Goal: Transaction & Acquisition: Book appointment/travel/reservation

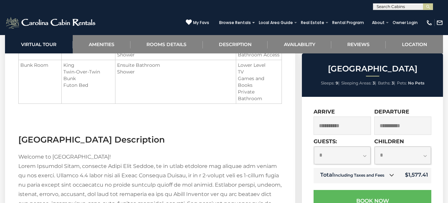
scroll to position [700, 0]
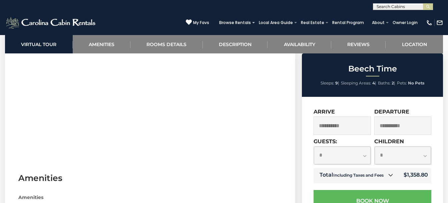
scroll to position [334, 0]
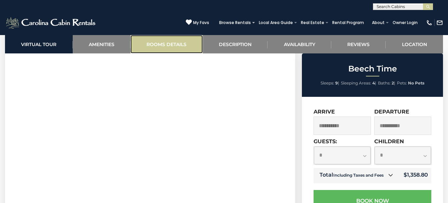
click at [156, 42] on link "Rooms Details" at bounding box center [166, 44] width 72 height 18
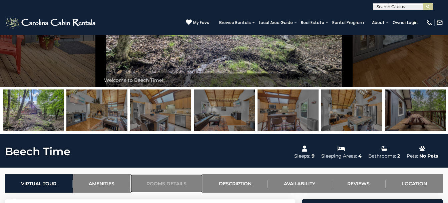
scroll to position [132, 0]
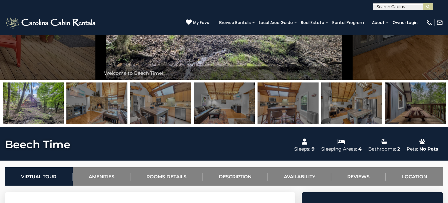
click at [342, 105] on img at bounding box center [351, 103] width 61 height 42
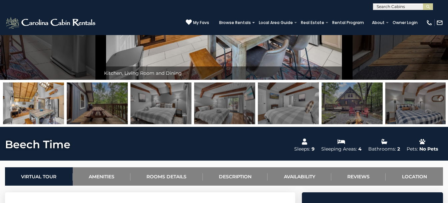
click at [227, 107] on img at bounding box center [224, 103] width 61 height 42
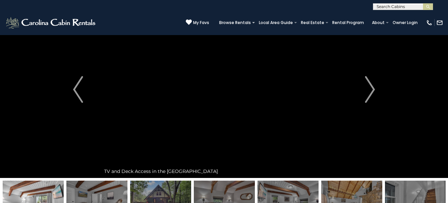
scroll to position [33, 0]
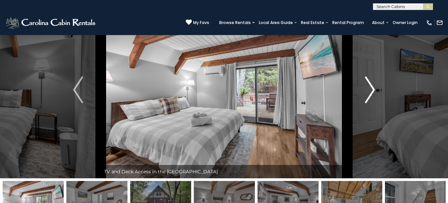
click at [373, 88] on img "Next" at bounding box center [370, 89] width 10 height 27
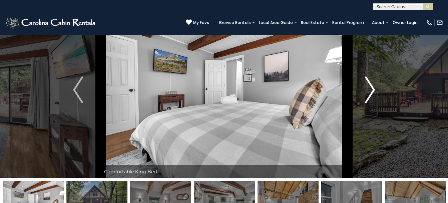
click at [372, 90] on img "Next" at bounding box center [370, 89] width 10 height 27
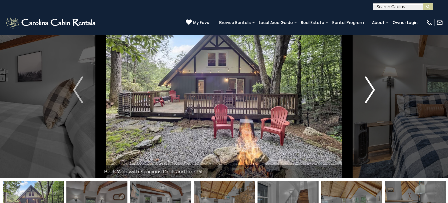
click at [373, 89] on img "Next" at bounding box center [370, 89] width 10 height 27
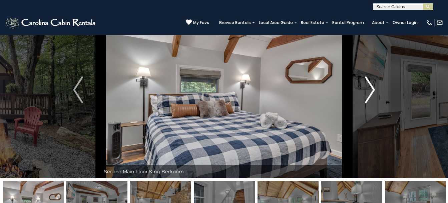
click at [374, 89] on img "Next" at bounding box center [370, 89] width 10 height 27
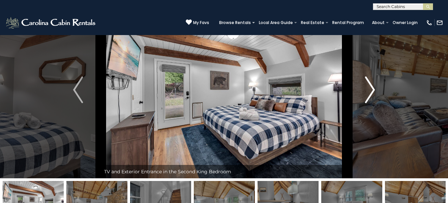
click at [374, 89] on img "Next" at bounding box center [370, 89] width 10 height 27
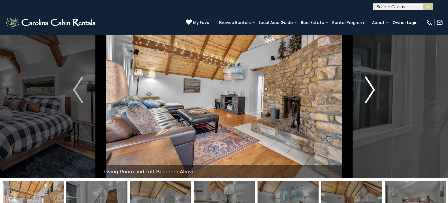
click at [374, 89] on img "Next" at bounding box center [370, 89] width 10 height 27
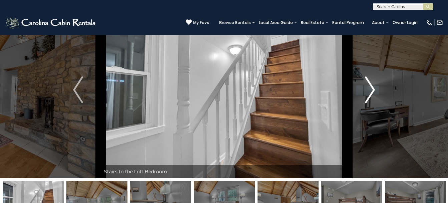
click at [374, 89] on img "Next" at bounding box center [370, 89] width 10 height 27
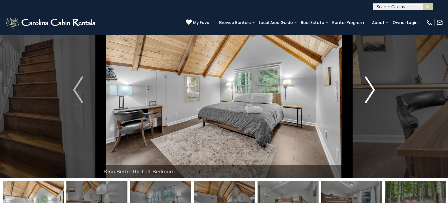
click at [374, 89] on img "Next" at bounding box center [370, 89] width 10 height 27
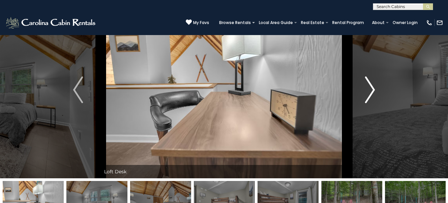
click at [374, 89] on img "Next" at bounding box center [370, 89] width 10 height 27
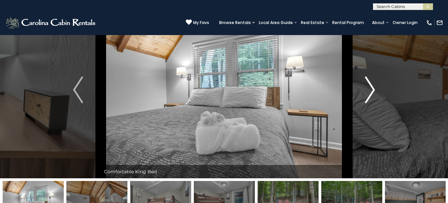
click at [374, 89] on img "Next" at bounding box center [370, 89] width 10 height 27
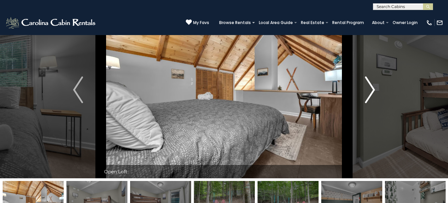
click at [374, 89] on img "Next" at bounding box center [370, 89] width 10 height 27
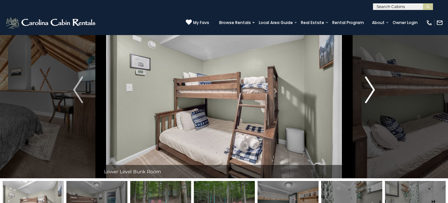
click at [374, 89] on img "Next" at bounding box center [370, 89] width 10 height 27
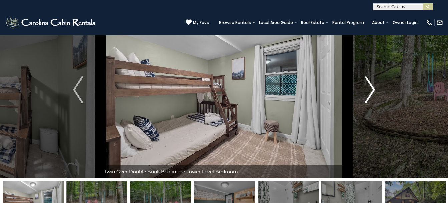
click at [374, 89] on img "Next" at bounding box center [370, 89] width 10 height 27
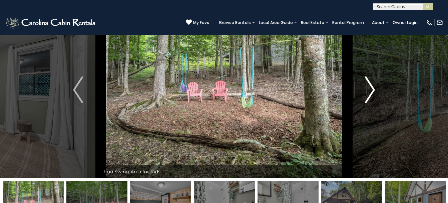
click at [374, 89] on img "Next" at bounding box center [370, 89] width 10 height 27
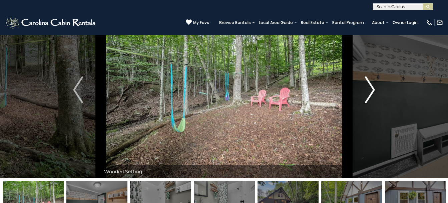
click at [374, 89] on img "Next" at bounding box center [370, 89] width 10 height 27
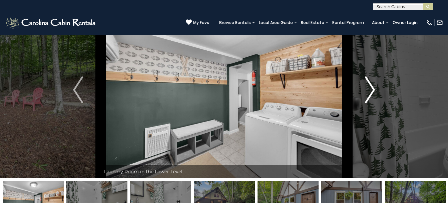
click at [374, 89] on img "Next" at bounding box center [370, 89] width 10 height 27
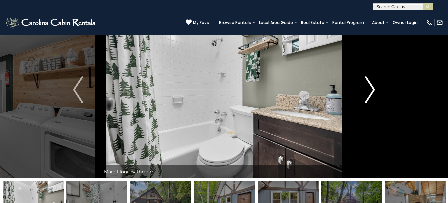
click at [374, 89] on img "Next" at bounding box center [370, 89] width 10 height 27
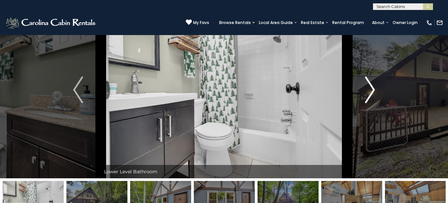
click at [374, 89] on img "Next" at bounding box center [370, 89] width 10 height 27
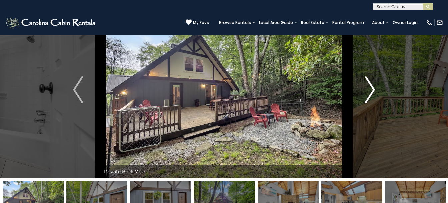
click at [374, 89] on img "Next" at bounding box center [370, 89] width 10 height 27
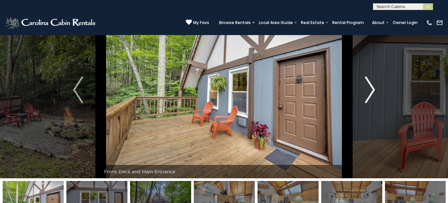
click at [374, 89] on img "Next" at bounding box center [370, 89] width 10 height 27
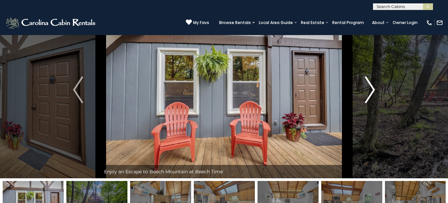
click at [374, 89] on img "Next" at bounding box center [370, 89] width 10 height 27
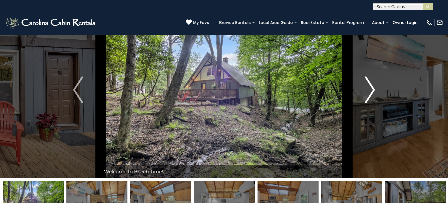
click at [372, 88] on img "Next" at bounding box center [370, 89] width 10 height 27
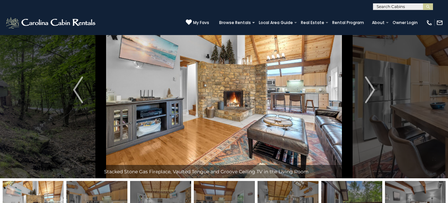
click at [407, 7] on input "text" at bounding box center [402, 8] width 58 height 7
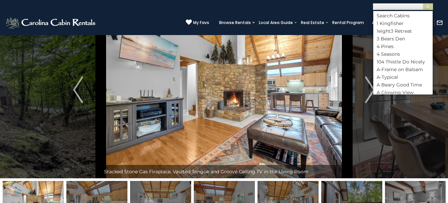
scroll to position [0, 0]
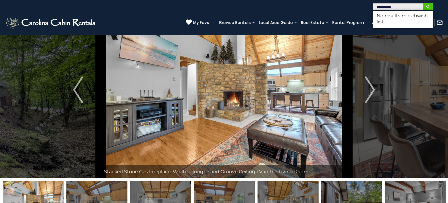
type input "*********"
click at [428, 6] on img "submit" at bounding box center [428, 6] width 5 height 5
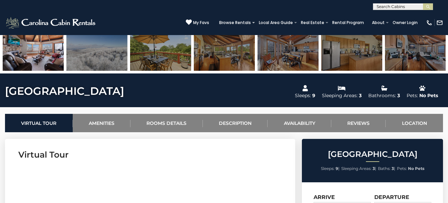
scroll to position [200, 0]
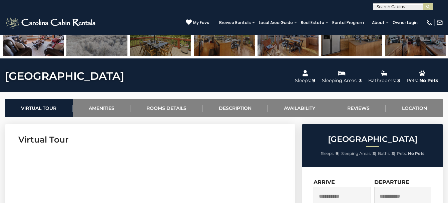
drag, startPoint x: 37, startPoint y: 133, endPoint x: 37, endPoint y: 137, distance: 3.4
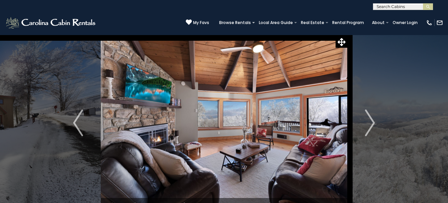
scroll to position [0, 0]
click at [373, 120] on img "Next" at bounding box center [370, 123] width 10 height 27
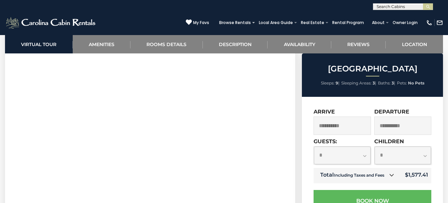
scroll to position [309, 0]
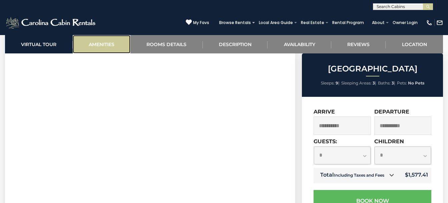
click at [102, 43] on link "Amenities" at bounding box center [102, 44] width 58 height 18
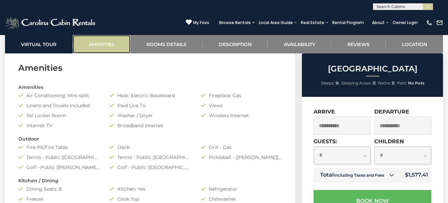
scroll to position [477, 0]
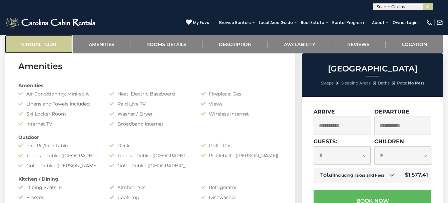
click at [31, 41] on link "Virtual Tour" at bounding box center [39, 44] width 68 height 18
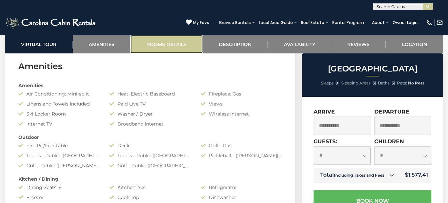
click at [174, 40] on link "Rooms Details" at bounding box center [166, 44] width 72 height 18
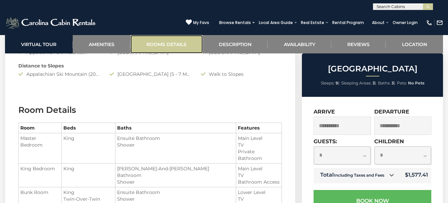
scroll to position [750, 0]
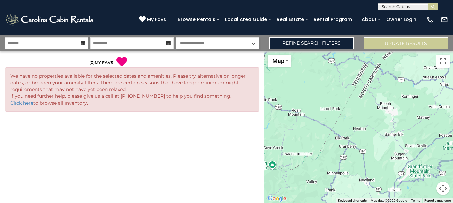
click at [83, 44] on icon at bounding box center [83, 43] width 5 height 5
click at [83, 43] on icon at bounding box center [83, 43] width 5 height 5
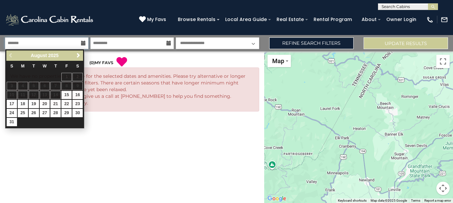
click at [74, 41] on input "text" at bounding box center [46, 43] width 83 height 12
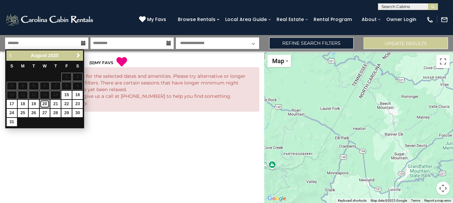
click at [44, 102] on link "20" at bounding box center [45, 104] width 10 height 8
type input "*******"
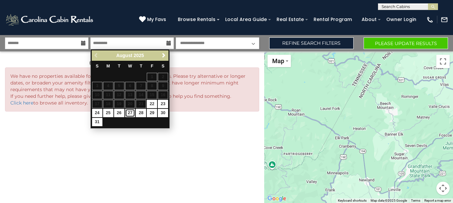
click at [131, 112] on link "27" at bounding box center [130, 113] width 10 height 8
type input "*******"
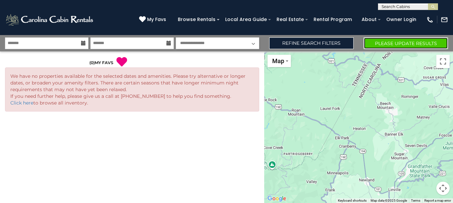
click at [386, 41] on button "Please Update Results" at bounding box center [406, 43] width 84 height 12
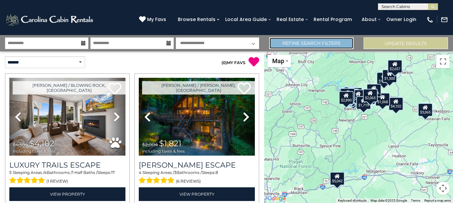
click at [316, 44] on link "Refine Search Filters" at bounding box center [311, 43] width 84 height 12
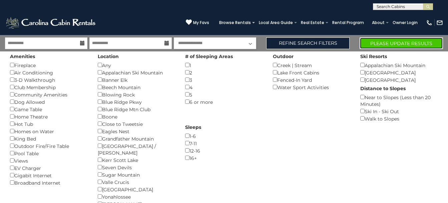
click at [401, 42] on button "Please Update Results" at bounding box center [401, 43] width 83 height 12
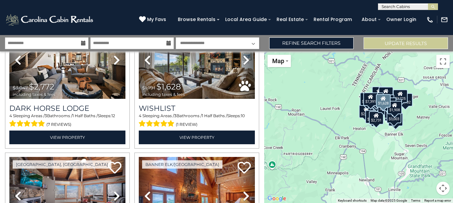
scroll to position [567, 0]
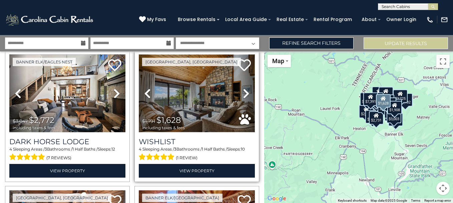
click at [195, 95] on img at bounding box center [197, 93] width 116 height 78
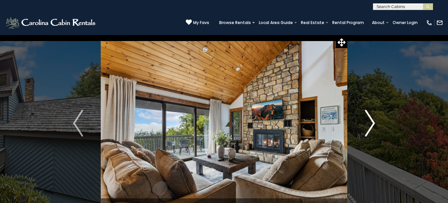
click at [372, 122] on img "Next" at bounding box center [370, 123] width 10 height 27
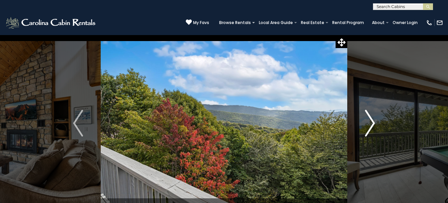
click at [372, 120] on img "Next" at bounding box center [370, 123] width 10 height 27
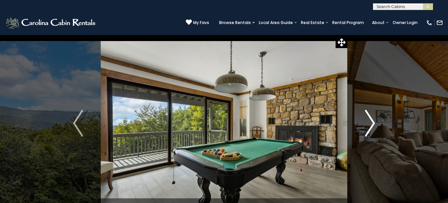
click at [372, 120] on img "Next" at bounding box center [370, 123] width 10 height 27
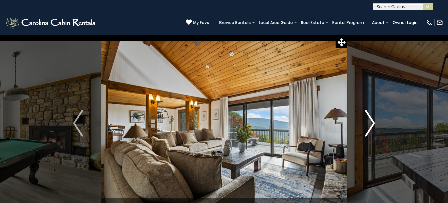
click at [372, 120] on img "Next" at bounding box center [370, 123] width 10 height 27
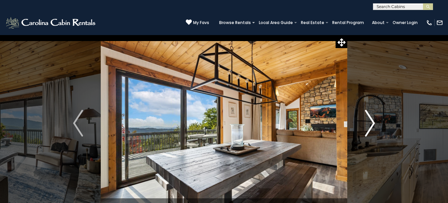
click at [372, 120] on img "Next" at bounding box center [370, 123] width 10 height 27
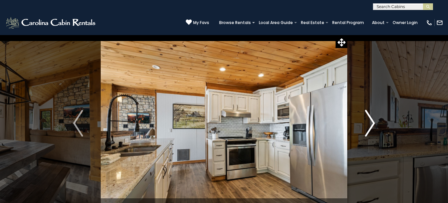
click at [372, 120] on img "Next" at bounding box center [370, 123] width 10 height 27
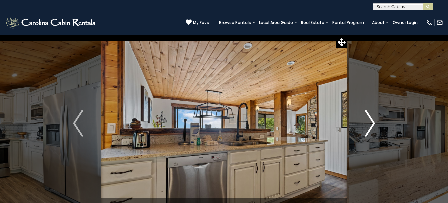
click at [372, 120] on img "Next" at bounding box center [370, 123] width 10 height 27
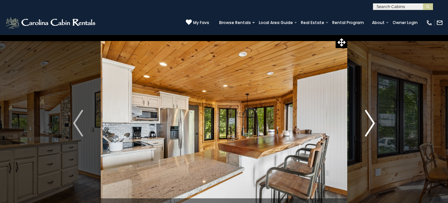
click at [372, 120] on img "Next" at bounding box center [370, 123] width 10 height 27
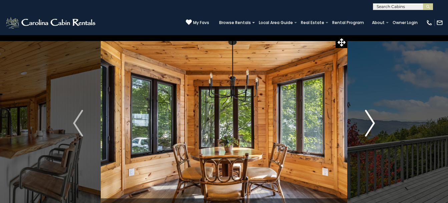
click at [372, 120] on img "Next" at bounding box center [370, 123] width 10 height 27
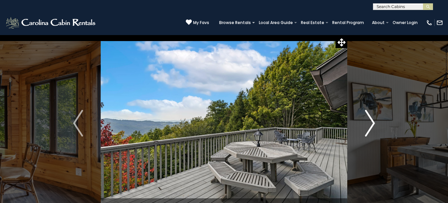
click at [372, 120] on img "Next" at bounding box center [370, 123] width 10 height 27
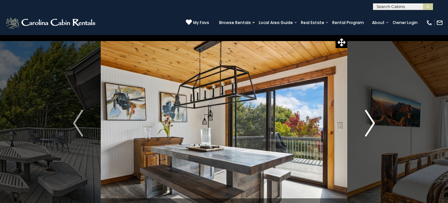
click at [372, 120] on img "Next" at bounding box center [370, 123] width 10 height 27
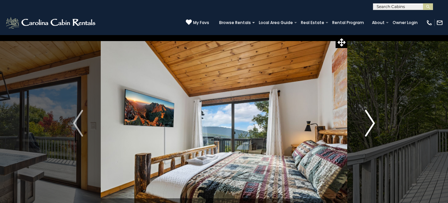
click at [372, 120] on img "Next" at bounding box center [370, 123] width 10 height 27
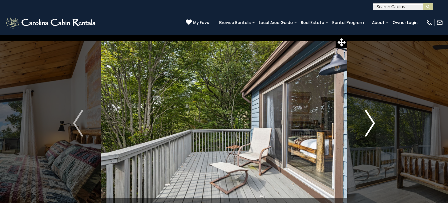
click at [372, 120] on img "Next" at bounding box center [370, 123] width 10 height 27
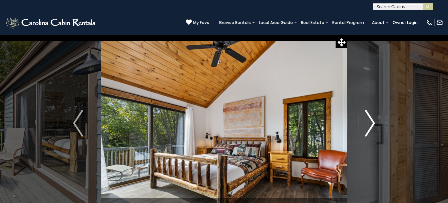
click at [372, 120] on img "Next" at bounding box center [370, 123] width 10 height 27
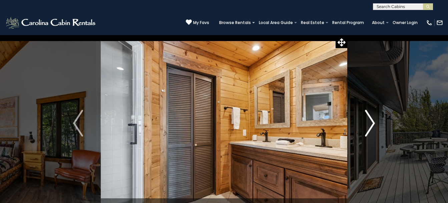
click at [372, 120] on img "Next" at bounding box center [370, 123] width 10 height 27
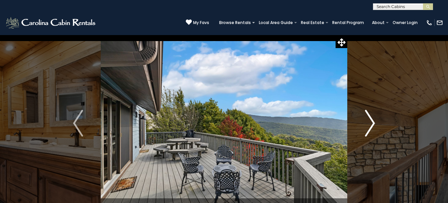
click at [372, 120] on img "Next" at bounding box center [370, 123] width 10 height 27
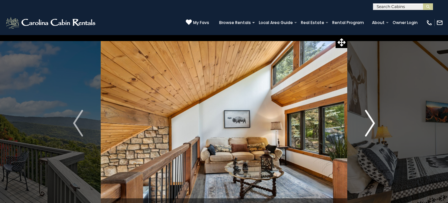
click at [372, 120] on img "Next" at bounding box center [370, 123] width 10 height 27
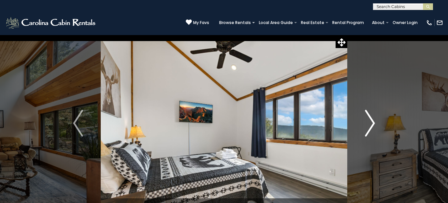
click at [372, 120] on img "Next" at bounding box center [370, 123] width 10 height 27
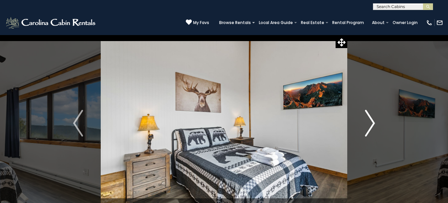
click at [372, 120] on img "Next" at bounding box center [370, 123] width 10 height 27
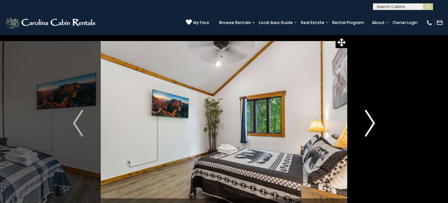
click at [372, 120] on img "Next" at bounding box center [370, 123] width 10 height 27
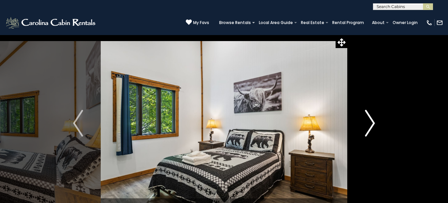
click at [372, 120] on img "Next" at bounding box center [370, 123] width 10 height 27
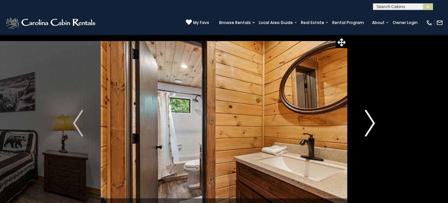
click at [372, 120] on img "Next" at bounding box center [370, 123] width 10 height 27
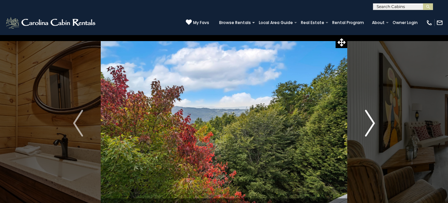
click at [372, 120] on img "Next" at bounding box center [370, 123] width 10 height 27
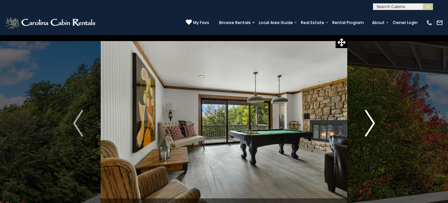
click at [372, 120] on img "Next" at bounding box center [370, 123] width 10 height 27
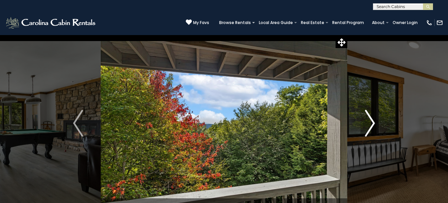
click at [372, 120] on img "Next" at bounding box center [370, 123] width 10 height 27
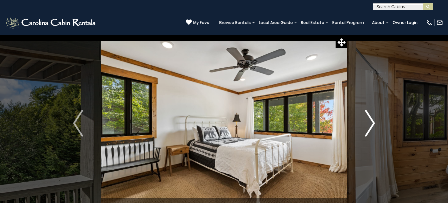
click at [372, 120] on img "Next" at bounding box center [370, 123] width 10 height 27
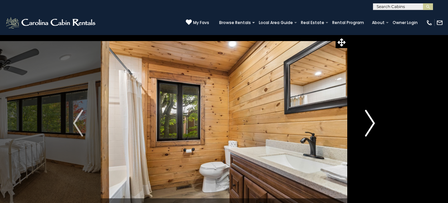
click at [372, 120] on img "Next" at bounding box center [370, 123] width 10 height 27
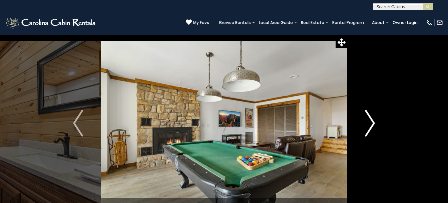
click at [372, 120] on img "Next" at bounding box center [370, 123] width 10 height 27
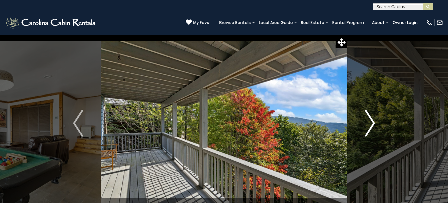
click at [372, 120] on img "Next" at bounding box center [370, 123] width 10 height 27
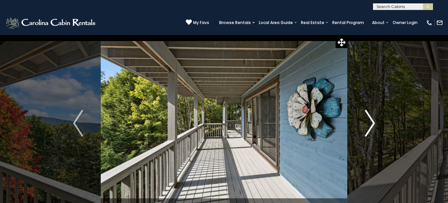
click at [371, 120] on img "Next" at bounding box center [370, 123] width 10 height 27
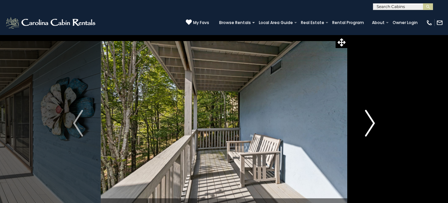
click at [371, 120] on img "Next" at bounding box center [370, 123] width 10 height 27
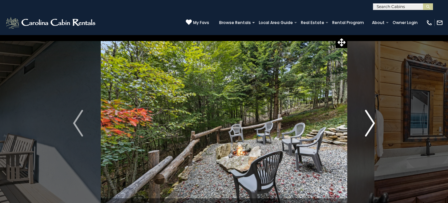
click at [371, 120] on img "Next" at bounding box center [370, 123] width 10 height 27
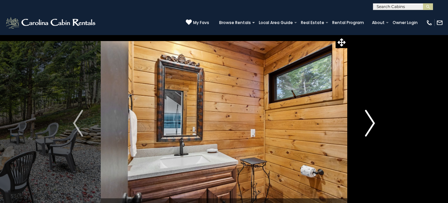
click at [371, 120] on img "Next" at bounding box center [370, 123] width 10 height 27
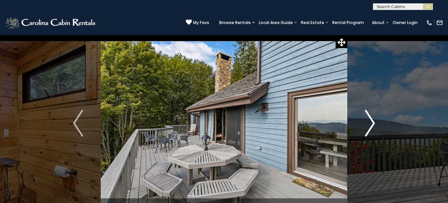
click at [371, 120] on img "Next" at bounding box center [370, 123] width 10 height 27
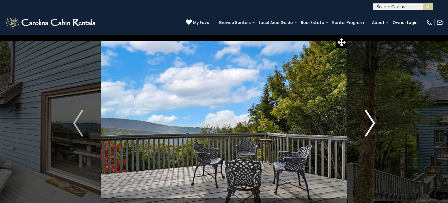
click at [371, 120] on img "Next" at bounding box center [370, 123] width 10 height 27
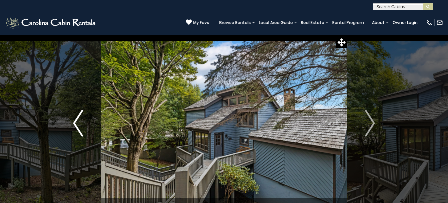
drag, startPoint x: 249, startPoint y: 164, endPoint x: 87, endPoint y: 149, distance: 163.4
click at [101, 149] on div "Book Your Stay at Wishlist" at bounding box center [224, 123] width 246 height 177
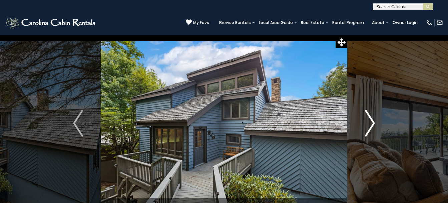
drag, startPoint x: 223, startPoint y: 167, endPoint x: 381, endPoint y: 147, distance: 159.0
click at [347, 147] on div "Book Your Stay at Wishlist" at bounding box center [224, 123] width 246 height 177
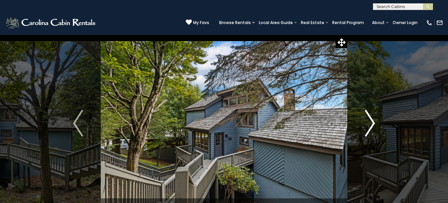
drag, startPoint x: 175, startPoint y: 141, endPoint x: 377, endPoint y: 125, distance: 202.8
click at [347, 125] on div "Book Your Stay at Wishlist" at bounding box center [224, 123] width 246 height 177
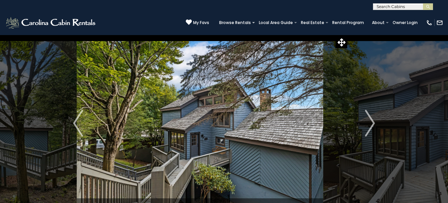
drag, startPoint x: 228, startPoint y: 141, endPoint x: 203, endPoint y: 144, distance: 24.9
click at [203, 145] on img at bounding box center [200, 123] width 246 height 177
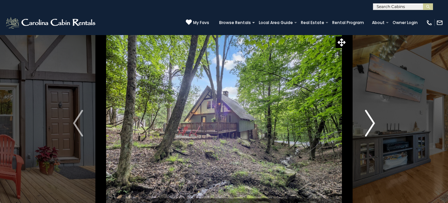
click at [372, 120] on img "Next" at bounding box center [370, 123] width 10 height 27
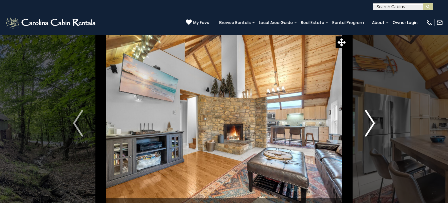
click at [372, 121] on img "Next" at bounding box center [370, 123] width 10 height 27
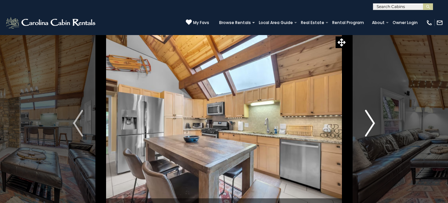
click at [372, 121] on img "Next" at bounding box center [370, 123] width 10 height 27
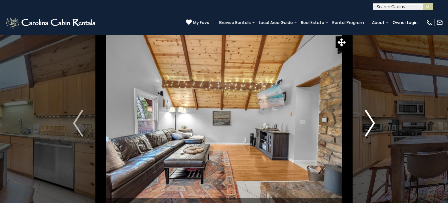
click at [372, 121] on img "Next" at bounding box center [370, 123] width 10 height 27
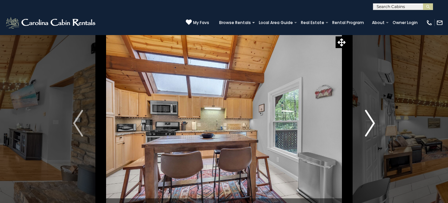
click at [372, 121] on img "Next" at bounding box center [370, 123] width 10 height 27
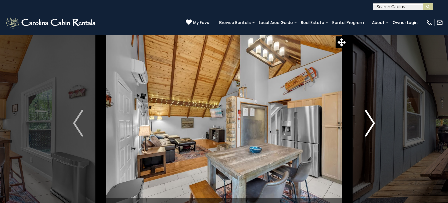
click at [372, 121] on img "Next" at bounding box center [370, 123] width 10 height 27
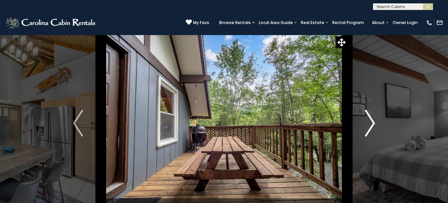
click at [372, 121] on img "Next" at bounding box center [370, 123] width 10 height 27
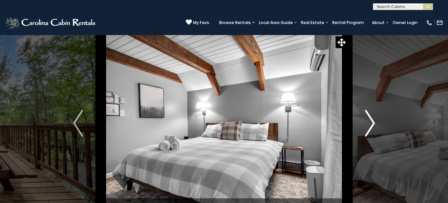
click at [372, 121] on img "Next" at bounding box center [370, 123] width 10 height 27
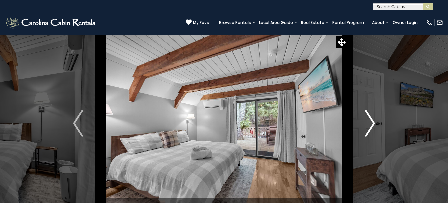
click at [372, 121] on img "Next" at bounding box center [370, 123] width 10 height 27
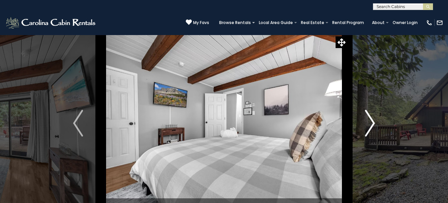
click at [372, 121] on img "Next" at bounding box center [370, 123] width 10 height 27
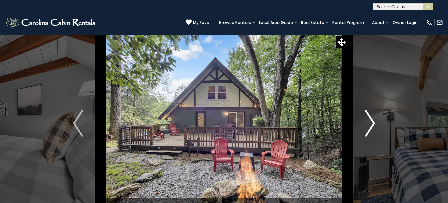
click at [372, 121] on img "Next" at bounding box center [370, 123] width 10 height 27
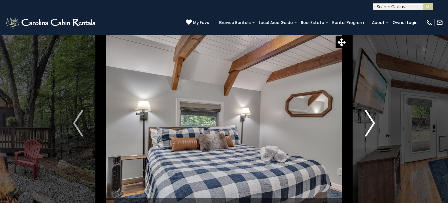
click at [372, 121] on img "Next" at bounding box center [370, 123] width 10 height 27
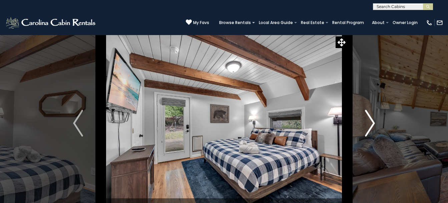
click at [372, 121] on img "Next" at bounding box center [370, 123] width 10 height 27
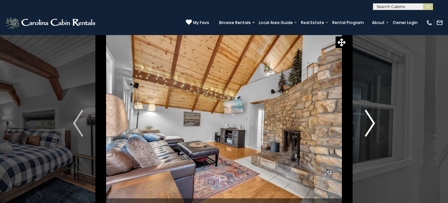
click at [372, 121] on img "Next" at bounding box center [370, 123] width 10 height 27
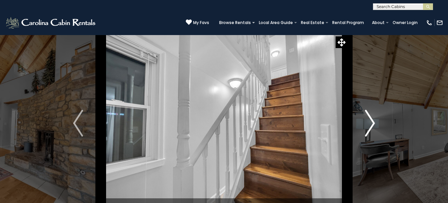
click at [372, 121] on img "Next" at bounding box center [370, 123] width 10 height 27
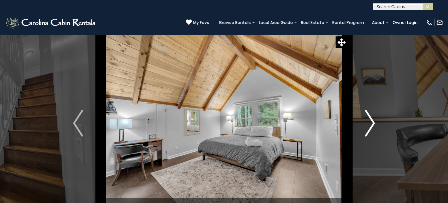
click at [372, 121] on img "Next" at bounding box center [370, 123] width 10 height 27
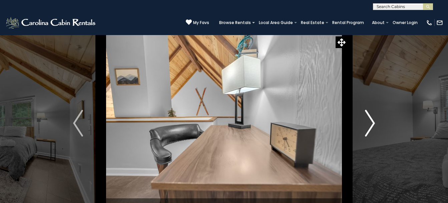
click at [372, 121] on img "Next" at bounding box center [370, 123] width 10 height 27
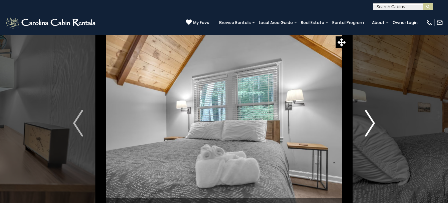
click at [372, 121] on img "Next" at bounding box center [370, 123] width 10 height 27
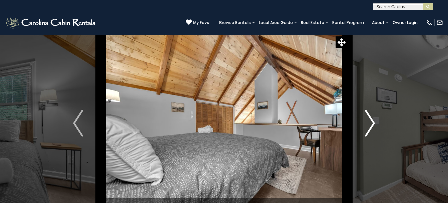
click at [372, 121] on img "Next" at bounding box center [370, 123] width 10 height 27
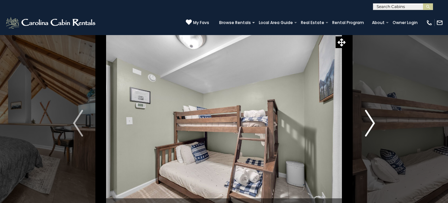
click at [372, 121] on img "Next" at bounding box center [370, 123] width 10 height 27
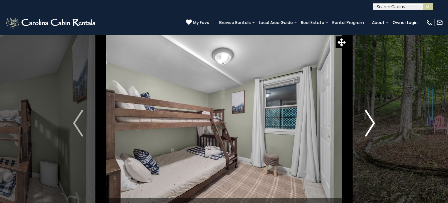
click at [372, 121] on img "Next" at bounding box center [370, 123] width 10 height 27
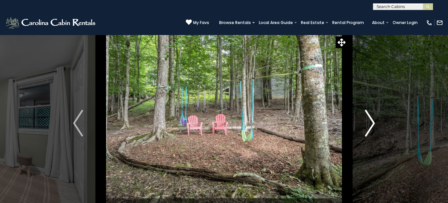
click at [372, 121] on img "Next" at bounding box center [370, 123] width 10 height 27
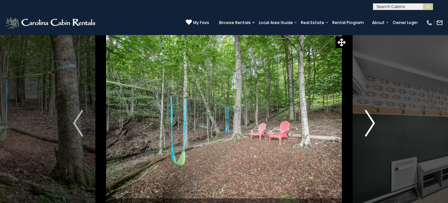
click at [372, 121] on img "Next" at bounding box center [370, 123] width 10 height 27
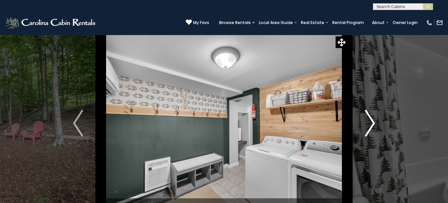
click at [372, 121] on img "Next" at bounding box center [370, 123] width 10 height 27
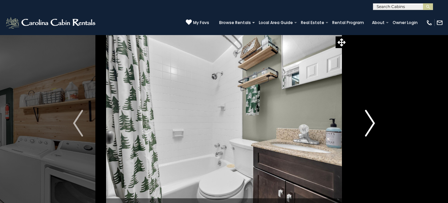
click at [372, 121] on img "Next" at bounding box center [370, 123] width 10 height 27
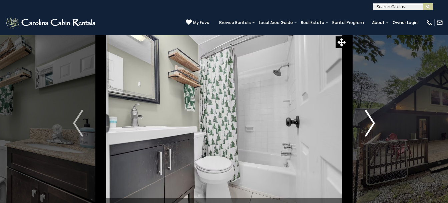
click at [372, 121] on img "Next" at bounding box center [370, 123] width 10 height 27
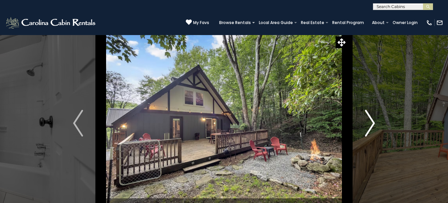
click at [372, 121] on img "Next" at bounding box center [370, 123] width 10 height 27
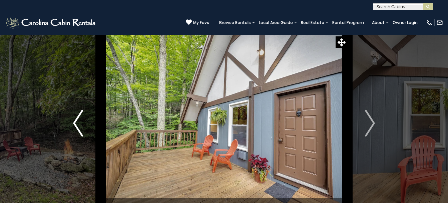
click at [76, 123] on img "Previous" at bounding box center [78, 123] width 10 height 27
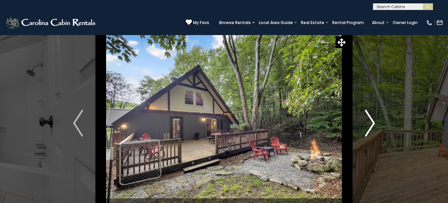
click at [373, 120] on img "Next" at bounding box center [370, 123] width 10 height 27
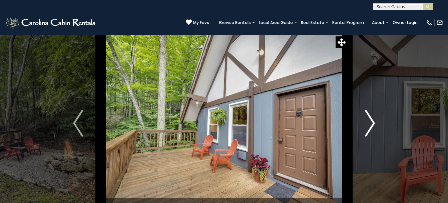
click at [373, 120] on img "Next" at bounding box center [370, 123] width 10 height 27
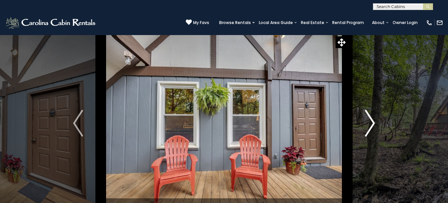
click at [373, 120] on img "Next" at bounding box center [370, 123] width 10 height 27
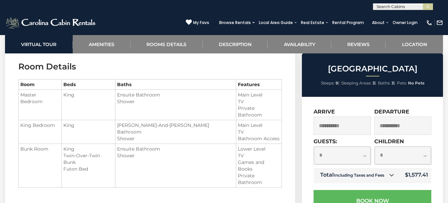
click at [233, 66] on h3 "Room Details" at bounding box center [150, 67] width 264 height 12
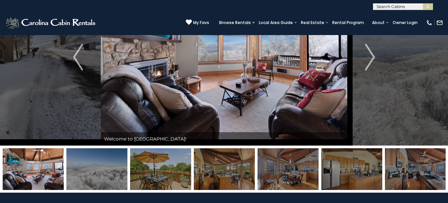
scroll to position [77, 0]
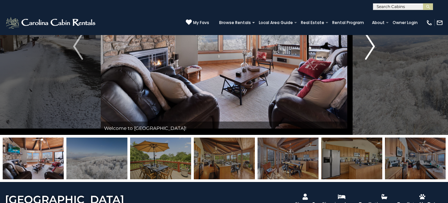
click at [373, 45] on img "Next" at bounding box center [370, 46] width 10 height 27
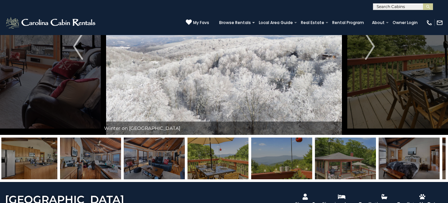
drag, startPoint x: 414, startPoint y: 164, endPoint x: 152, endPoint y: 140, distance: 262.3
click at [152, 140] on img at bounding box center [154, 158] width 61 height 42
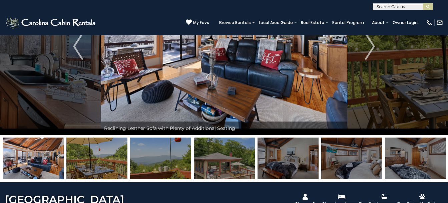
click at [273, 155] on img at bounding box center [288, 158] width 61 height 42
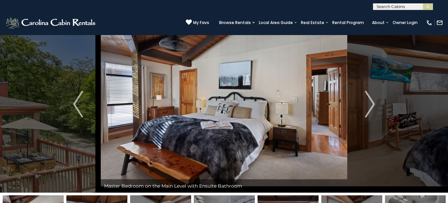
scroll to position [8, 0]
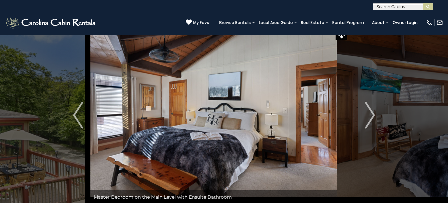
drag, startPoint x: 176, startPoint y: 115, endPoint x: 179, endPoint y: 106, distance: 9.9
click at [165, 93] on img at bounding box center [213, 115] width 246 height 177
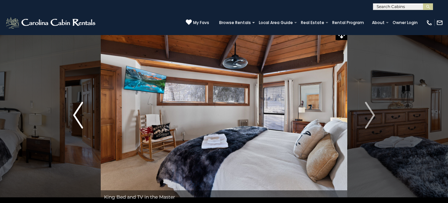
drag, startPoint x: 291, startPoint y: 160, endPoint x: 81, endPoint y: 83, distance: 223.5
click at [101, 83] on div "Escape to the Mountains in any Season" at bounding box center [224, 115] width 246 height 177
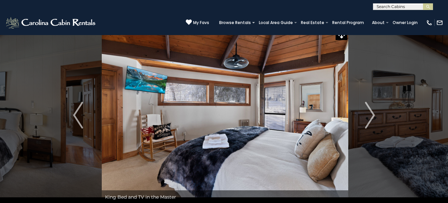
drag, startPoint x: 180, startPoint y: 114, endPoint x: 196, endPoint y: 119, distance: 16.7
click at [196, 119] on img at bounding box center [225, 115] width 246 height 177
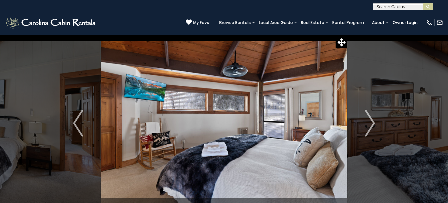
scroll to position [100, 0]
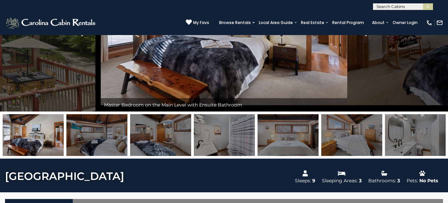
drag, startPoint x: 28, startPoint y: 138, endPoint x: 454, endPoint y: 216, distance: 433.3
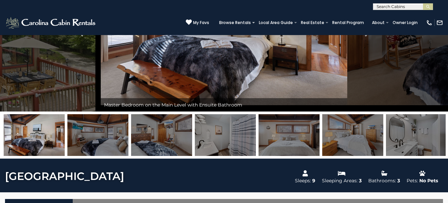
drag, startPoint x: 36, startPoint y: 138, endPoint x: 249, endPoint y: 174, distance: 215.6
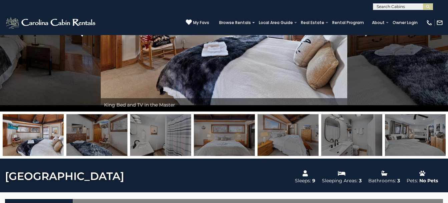
drag, startPoint x: 301, startPoint y: 131, endPoint x: 57, endPoint y: 73, distance: 250.5
click at [57, 73] on div "Escape to the Mountains in any Season Welcome to [GEOGRAPHIC_DATA]!" at bounding box center [224, 47] width 448 height 224
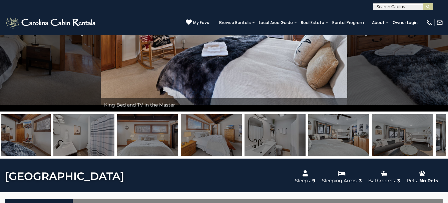
drag, startPoint x: 246, startPoint y: 122, endPoint x: 163, endPoint y: 105, distance: 85.4
click at [159, 104] on div "Escape to the Mountains in any Season Welcome to [GEOGRAPHIC_DATA]!" at bounding box center [224, 47] width 448 height 224
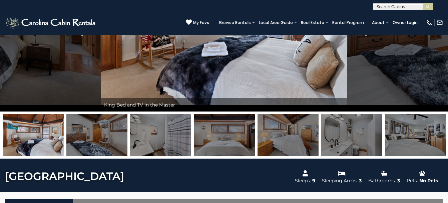
click at [406, 129] on img at bounding box center [415, 135] width 61 height 42
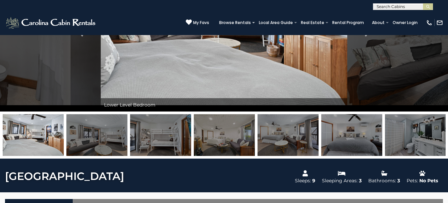
click at [409, 133] on img at bounding box center [415, 135] width 61 height 42
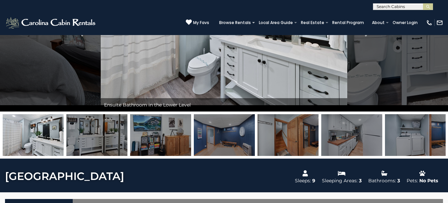
click at [409, 133] on img at bounding box center [415, 135] width 61 height 42
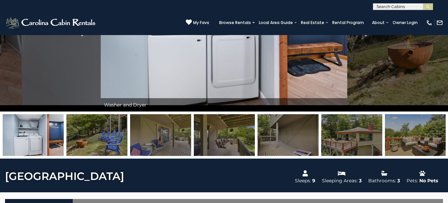
click at [359, 133] on img at bounding box center [351, 135] width 61 height 42
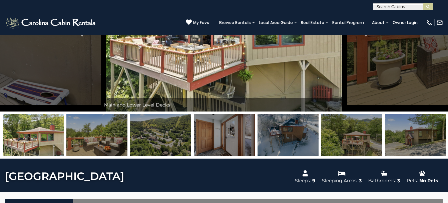
click at [156, 133] on img at bounding box center [160, 135] width 61 height 42
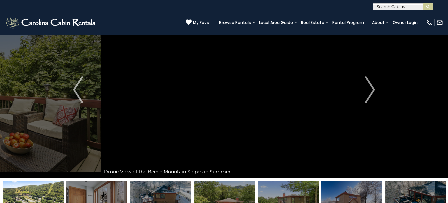
scroll to position [0, 0]
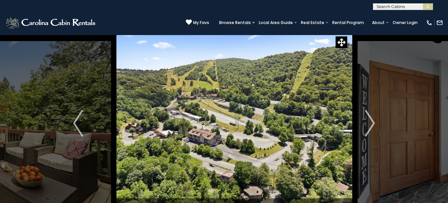
drag, startPoint x: 274, startPoint y: 154, endPoint x: 283, endPoint y: 136, distance: 20.3
click at [283, 136] on img at bounding box center [234, 123] width 246 height 177
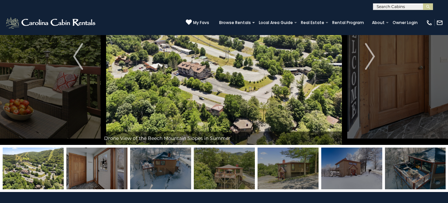
scroll to position [33, 0]
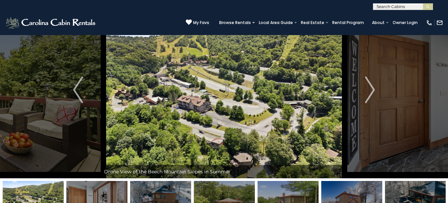
click at [187, 104] on img at bounding box center [224, 89] width 246 height 177
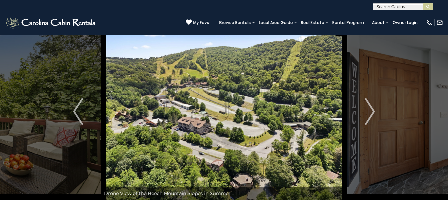
scroll to position [0, 0]
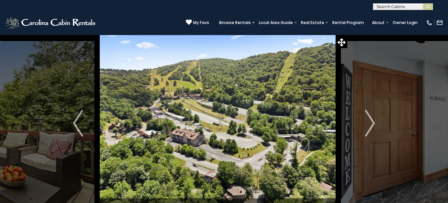
drag, startPoint x: 266, startPoint y: 162, endPoint x: 260, endPoint y: 142, distance: 21.3
click at [260, 142] on img at bounding box center [217, 123] width 246 height 177
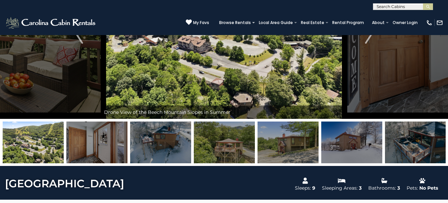
scroll to position [100, 0]
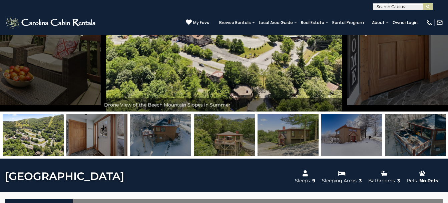
click at [225, 136] on img at bounding box center [224, 135] width 61 height 42
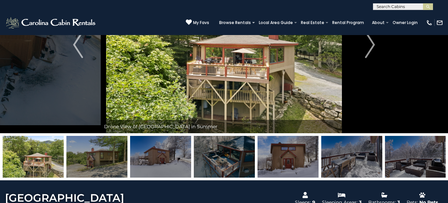
scroll to position [33, 0]
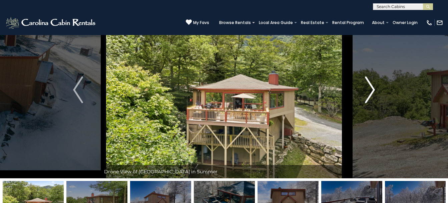
click at [374, 89] on img "Next" at bounding box center [370, 89] width 10 height 27
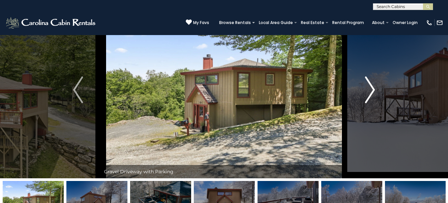
click at [372, 91] on img "Next" at bounding box center [370, 89] width 10 height 27
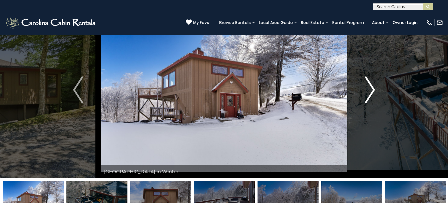
click at [372, 91] on img "Next" at bounding box center [370, 89] width 10 height 27
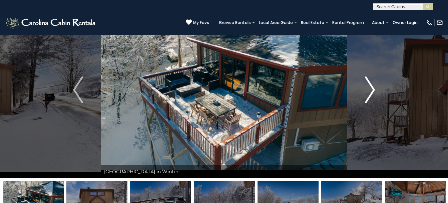
click at [372, 89] on img "Next" at bounding box center [370, 89] width 10 height 27
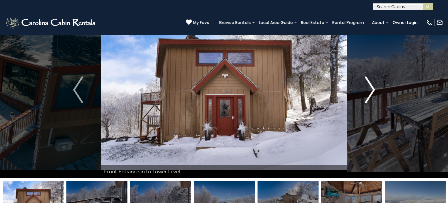
click at [372, 89] on img "Next" at bounding box center [370, 89] width 10 height 27
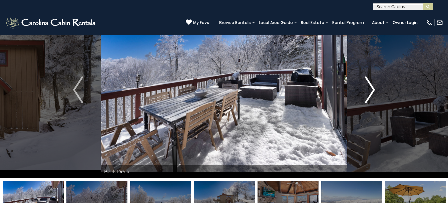
click at [373, 88] on img "Next" at bounding box center [370, 89] width 10 height 27
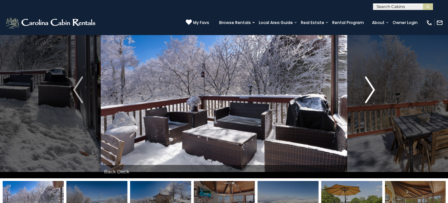
click at [373, 88] on img "Next" at bounding box center [370, 89] width 10 height 27
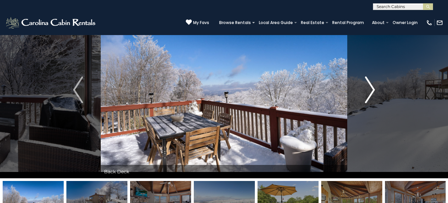
click at [373, 88] on img "Next" at bounding box center [370, 89] width 10 height 27
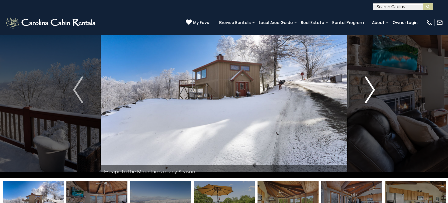
click at [373, 88] on img "Next" at bounding box center [370, 89] width 10 height 27
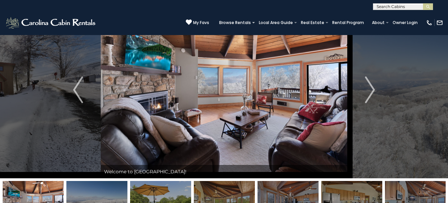
click at [162, 190] on img at bounding box center [160, 202] width 61 height 42
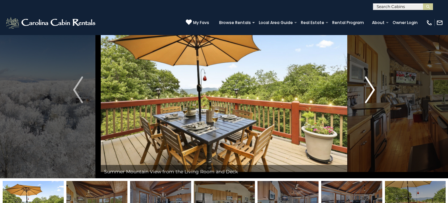
click at [373, 88] on img "Next" at bounding box center [370, 89] width 10 height 27
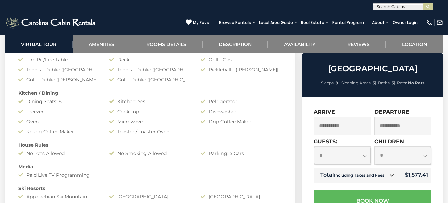
scroll to position [567, 0]
